Goal: Task Accomplishment & Management: Complete application form

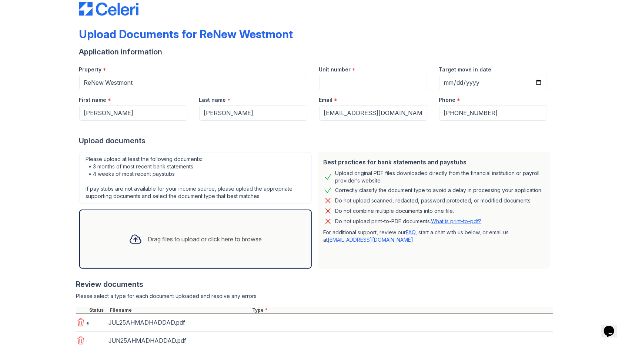
scroll to position [88, 0]
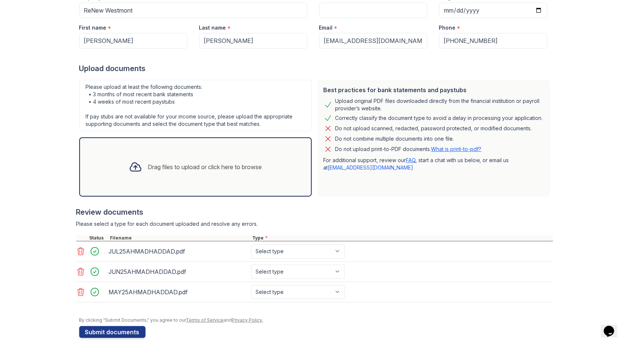
click at [277, 259] on div "JUL25AHMADHADDAD.pdf Select type Paystub Bank Statement Offer Letter Tax Docume…" at bounding box center [314, 251] width 477 height 20
click at [281, 250] on select "Select type Paystub Bank Statement Offer Letter Tax Documents Benefit Award Let…" at bounding box center [298, 251] width 94 height 14
select select "paystub"
click at [251, 244] on select "Select type Paystub Bank Statement Offer Letter Tax Documents Benefit Award Let…" at bounding box center [298, 251] width 94 height 14
click at [278, 273] on select "Select type Paystub Bank Statement Offer Letter Tax Documents Benefit Award Let…" at bounding box center [298, 272] width 94 height 14
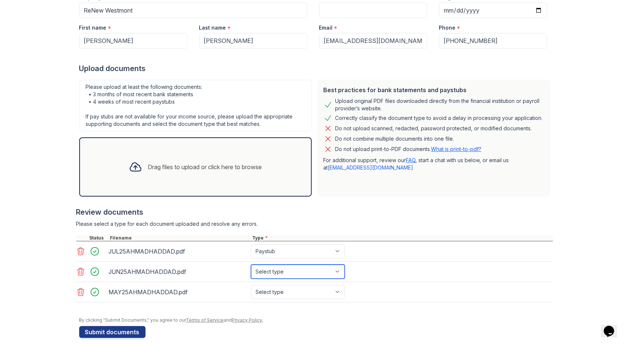
select select "paystub"
click at [251, 265] on select "Select type Paystub Bank Statement Offer Letter Tax Documents Benefit Award Let…" at bounding box center [298, 272] width 94 height 14
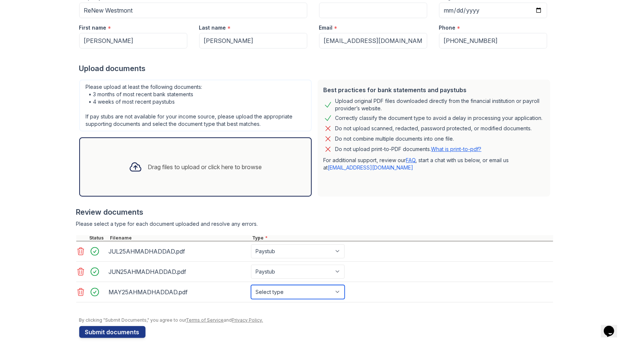
click at [284, 292] on select "Select type Paystub Bank Statement Offer Letter Tax Documents Benefit Award Let…" at bounding box center [298, 292] width 94 height 14
select select "paystub"
click at [251, 285] on select "Select type Paystub Bank Statement Offer Letter Tax Documents Benefit Award Let…" at bounding box center [298, 292] width 94 height 14
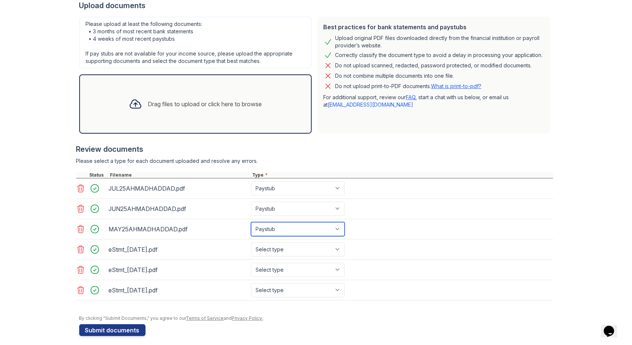
scroll to position [154, 0]
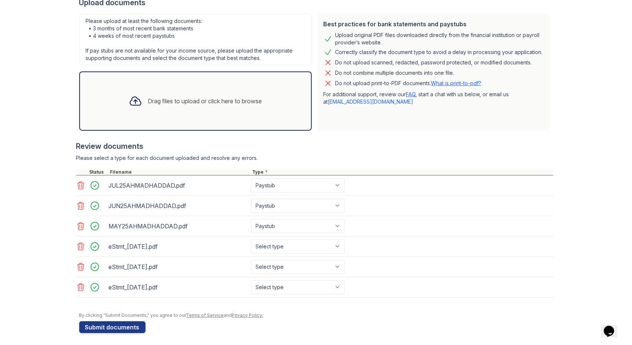
click at [16, 180] on div "Upload Documents for ReNew Westmont Application information Property * ReNew We…" at bounding box center [316, 97] width 608 height 502
click at [273, 245] on select "Select type Paystub Bank Statement Offer Letter Tax Documents Benefit Award Let…" at bounding box center [298, 247] width 94 height 14
select select "bank_statement"
click at [251, 240] on select "Select type Paystub Bank Statement Offer Letter Tax Documents Benefit Award Let…" at bounding box center [298, 247] width 94 height 14
click at [280, 266] on select "Select type Paystub Bank Statement Offer Letter Tax Documents Benefit Award Let…" at bounding box center [298, 267] width 94 height 14
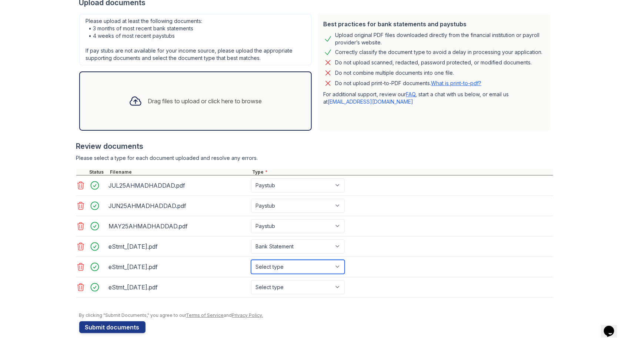
select select "bank_statement"
click at [251, 260] on select "Select type Paystub Bank Statement Offer Letter Tax Documents Benefit Award Let…" at bounding box center [298, 267] width 94 height 14
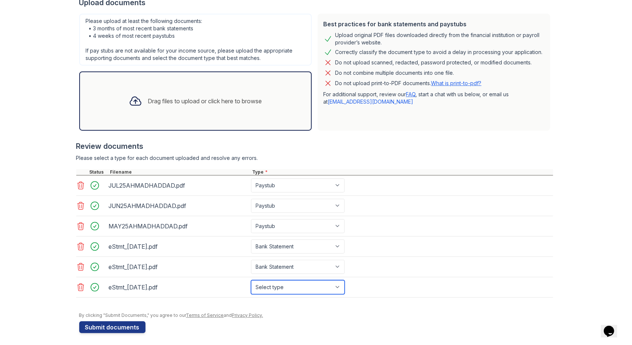
click at [278, 283] on select "Select type Paystub Bank Statement Offer Letter Tax Documents Benefit Award Let…" at bounding box center [298, 287] width 94 height 14
select select "bank_statement"
click at [251, 280] on select "Select type Paystub Bank Statement Offer Letter Tax Documents Benefit Award Let…" at bounding box center [298, 287] width 94 height 14
click at [107, 323] on button "Submit documents" at bounding box center [112, 327] width 66 height 12
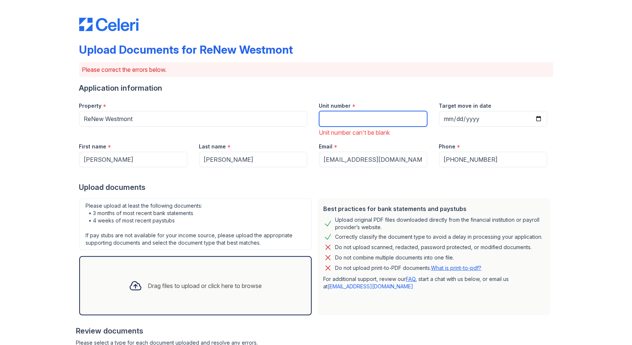
click at [334, 122] on input "Unit number" at bounding box center [373, 119] width 108 height 16
type input "6723 #2"
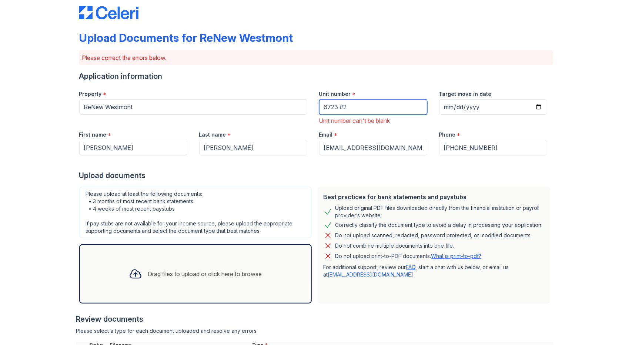
scroll to position [74, 0]
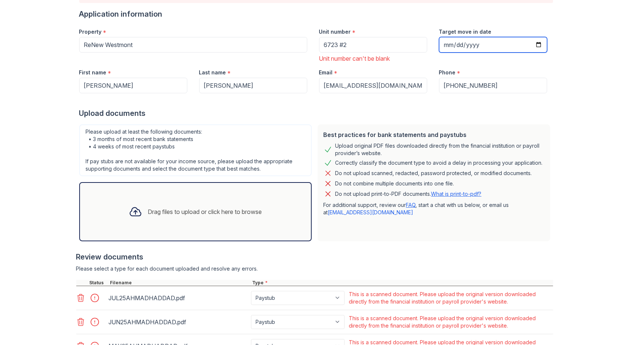
click at [445, 41] on input "Target move in date" at bounding box center [493, 45] width 108 height 16
click at [450, 42] on input "Target move in date" at bounding box center [493, 45] width 108 height 16
click at [449, 47] on input "Target move in date" at bounding box center [493, 45] width 108 height 16
click at [443, 44] on input "Target move in date" at bounding box center [493, 45] width 108 height 16
click at [483, 42] on input "Target move in date" at bounding box center [493, 45] width 108 height 16
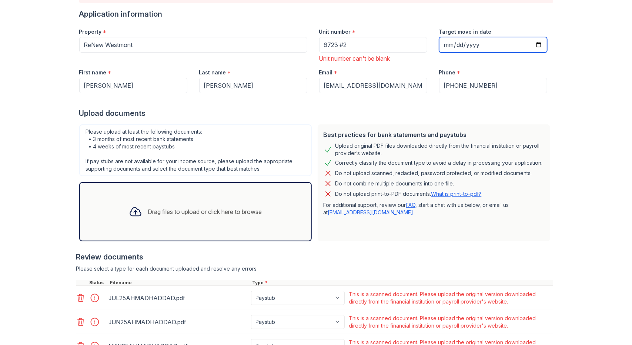
click at [447, 43] on input "Target move in date" at bounding box center [493, 45] width 108 height 16
type input "[DATE]"
click at [484, 61] on div "Target move in date [DATE]" at bounding box center [493, 42] width 120 height 41
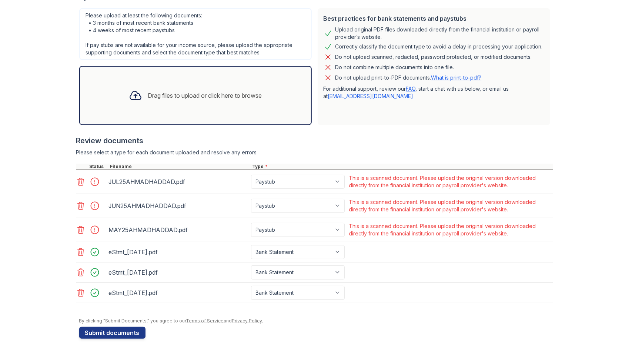
scroll to position [197, 0]
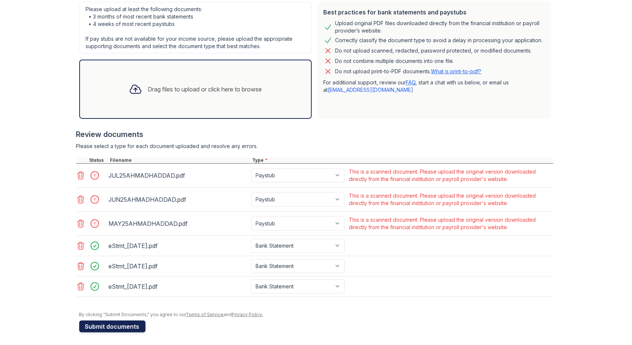
click at [115, 324] on button "Submit documents" at bounding box center [112, 327] width 66 height 12
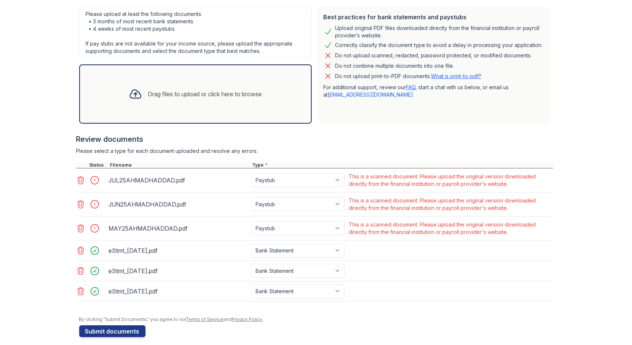
scroll to position [186, 0]
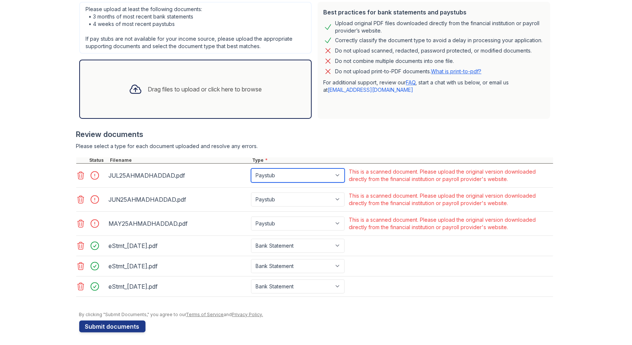
click at [323, 175] on select "Paystub Bank Statement Offer Letter Tax Documents Benefit Award Letter Investme…" at bounding box center [298, 175] width 94 height 14
select select "other"
click at [251, 168] on select "Paystub Bank Statement Offer Letter Tax Documents Benefit Award Letter Investme…" at bounding box center [298, 175] width 94 height 14
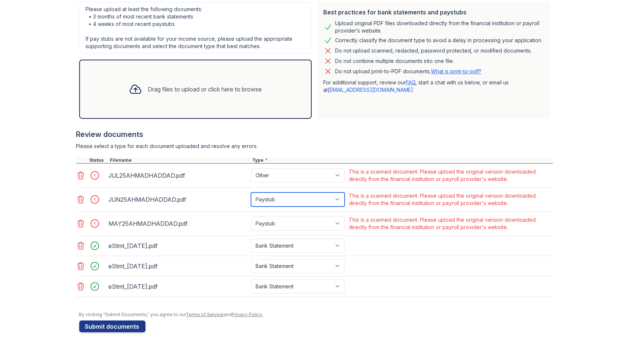
click at [291, 199] on select "Paystub Bank Statement Offer Letter Tax Documents Benefit Award Letter Investme…" at bounding box center [298, 200] width 94 height 14
select select "other"
click at [251, 193] on select "Paystub Bank Statement Offer Letter Tax Documents Benefit Award Letter Investme…" at bounding box center [298, 200] width 94 height 14
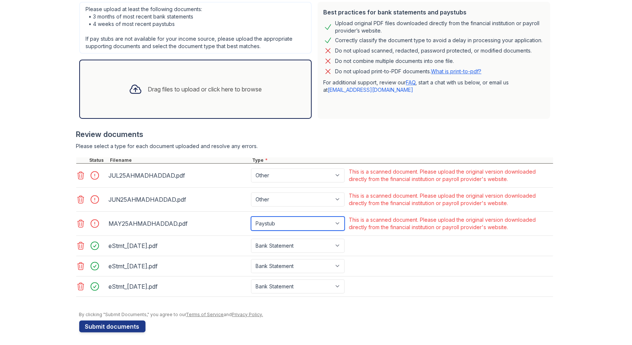
click at [278, 221] on select "Paystub Bank Statement Offer Letter Tax Documents Benefit Award Letter Investme…" at bounding box center [298, 224] width 94 height 14
select select "other"
click at [251, 217] on select "Paystub Bank Statement Offer Letter Tax Documents Benefit Award Letter Investme…" at bounding box center [298, 224] width 94 height 14
click at [394, 199] on div "This is a scanned document. Please upload the original version downloaded direc…" at bounding box center [450, 199] width 203 height 15
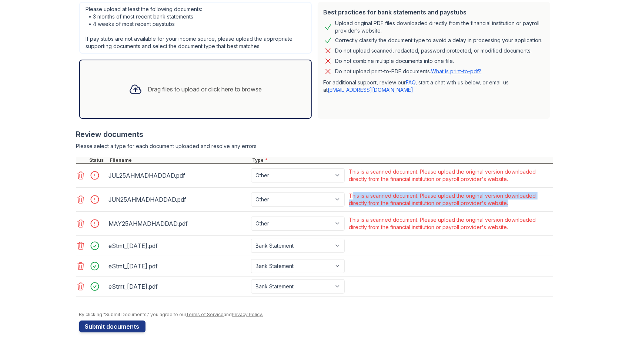
click at [394, 199] on div "This is a scanned document. Please upload the original version downloaded direc…" at bounding box center [450, 199] width 203 height 15
copy div "This is a scanned document. Please upload the original version downloaded direc…"
click at [418, 200] on div "This is a scanned document. Please upload the original version downloaded direc…" at bounding box center [450, 199] width 203 height 15
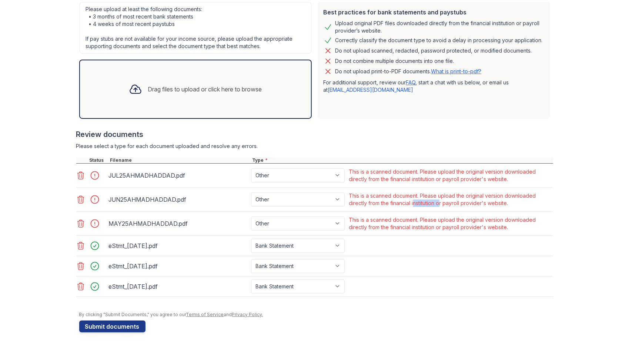
click at [418, 200] on div "This is a scanned document. Please upload the original version downloaded direc…" at bounding box center [450, 199] width 203 height 15
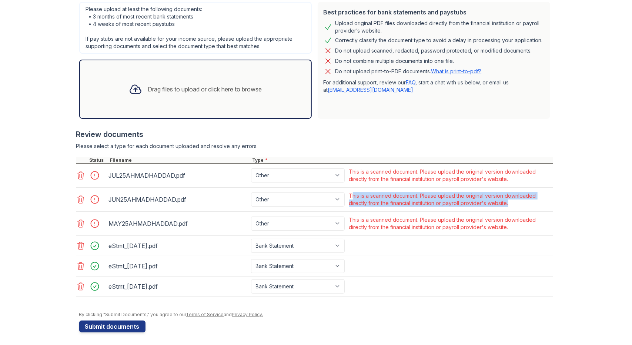
click at [418, 200] on div "This is a scanned document. Please upload the original version downloaded direc…" at bounding box center [450, 199] width 203 height 15
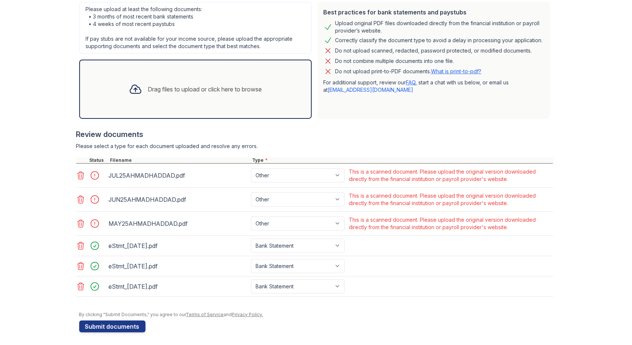
click at [13, 244] on div "Upload Documents for ReNew Westmont Please correct the errors below. Applicatio…" at bounding box center [316, 81] width 608 height 534
